Goal: Check status

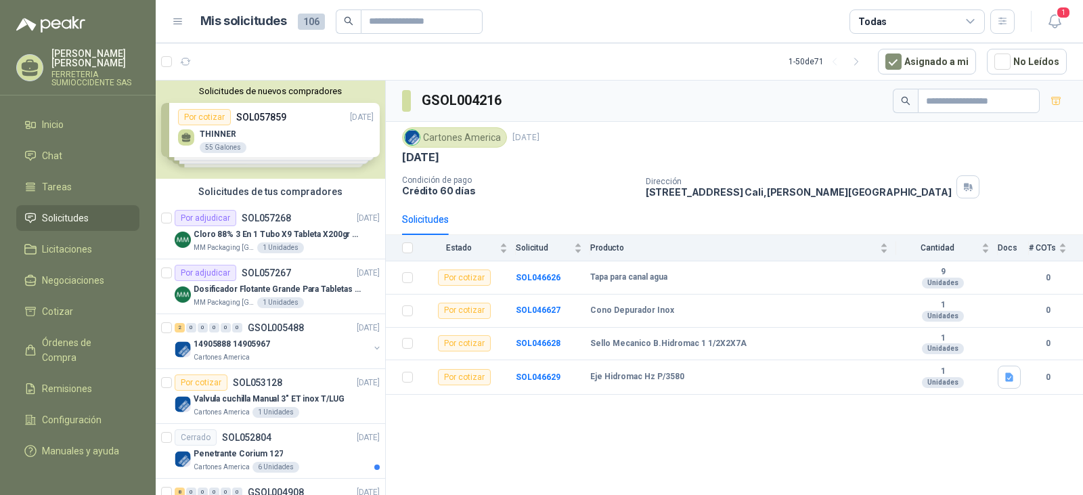
click at [69, 214] on span "Solicitudes" at bounding box center [65, 218] width 47 height 15
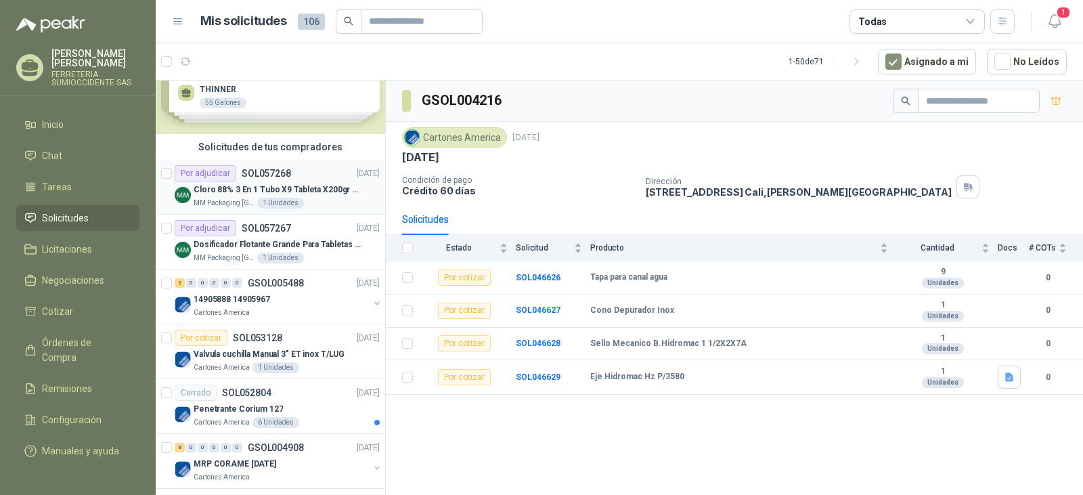
scroll to position [68, 0]
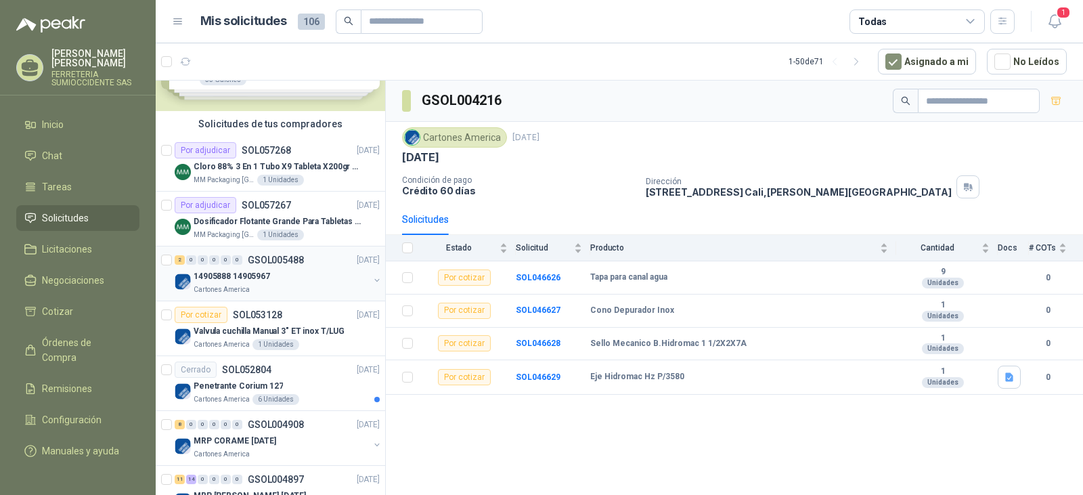
click at [293, 275] on div "14905888 14905967" at bounding box center [281, 276] width 175 height 16
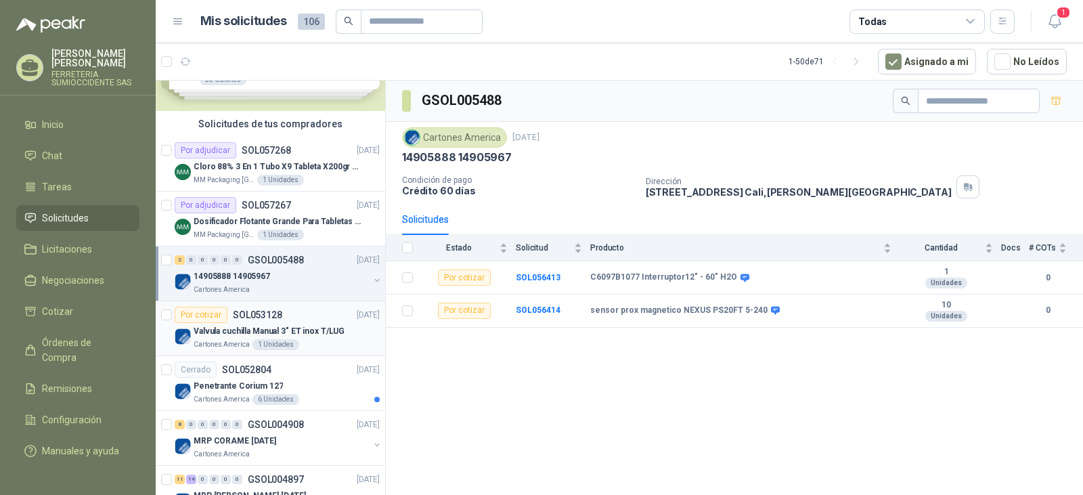
click at [309, 317] on div "Por cotizar SOL053128 [DATE]" at bounding box center [277, 315] width 205 height 16
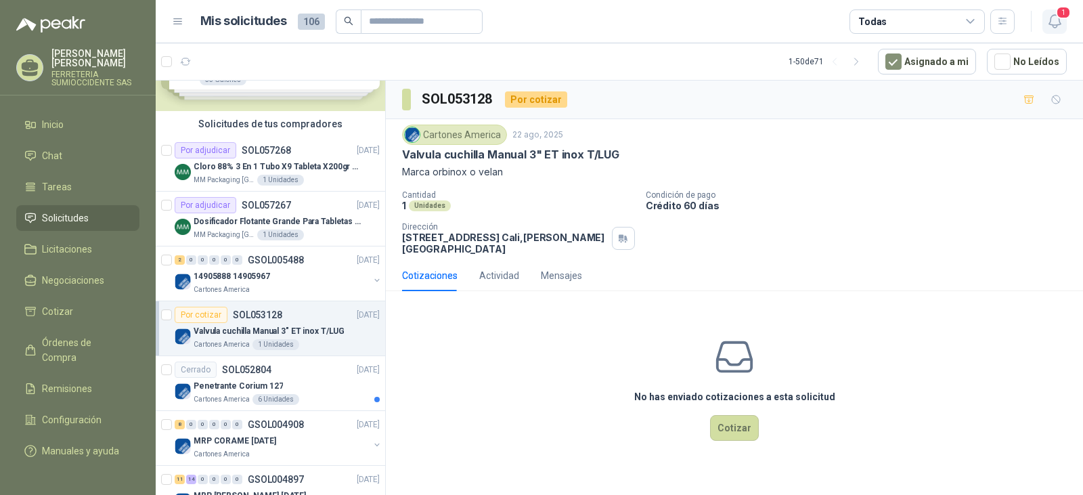
click at [1064, 14] on span "1" at bounding box center [1063, 12] width 15 height 13
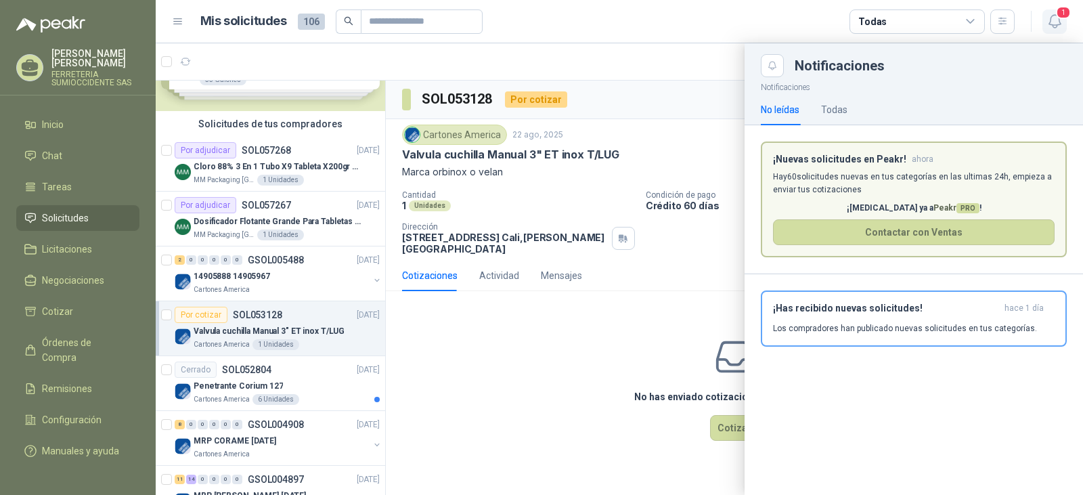
click at [1055, 18] on icon "button" at bounding box center [1055, 21] width 17 height 17
